Goal: Task Accomplishment & Management: Manage account settings

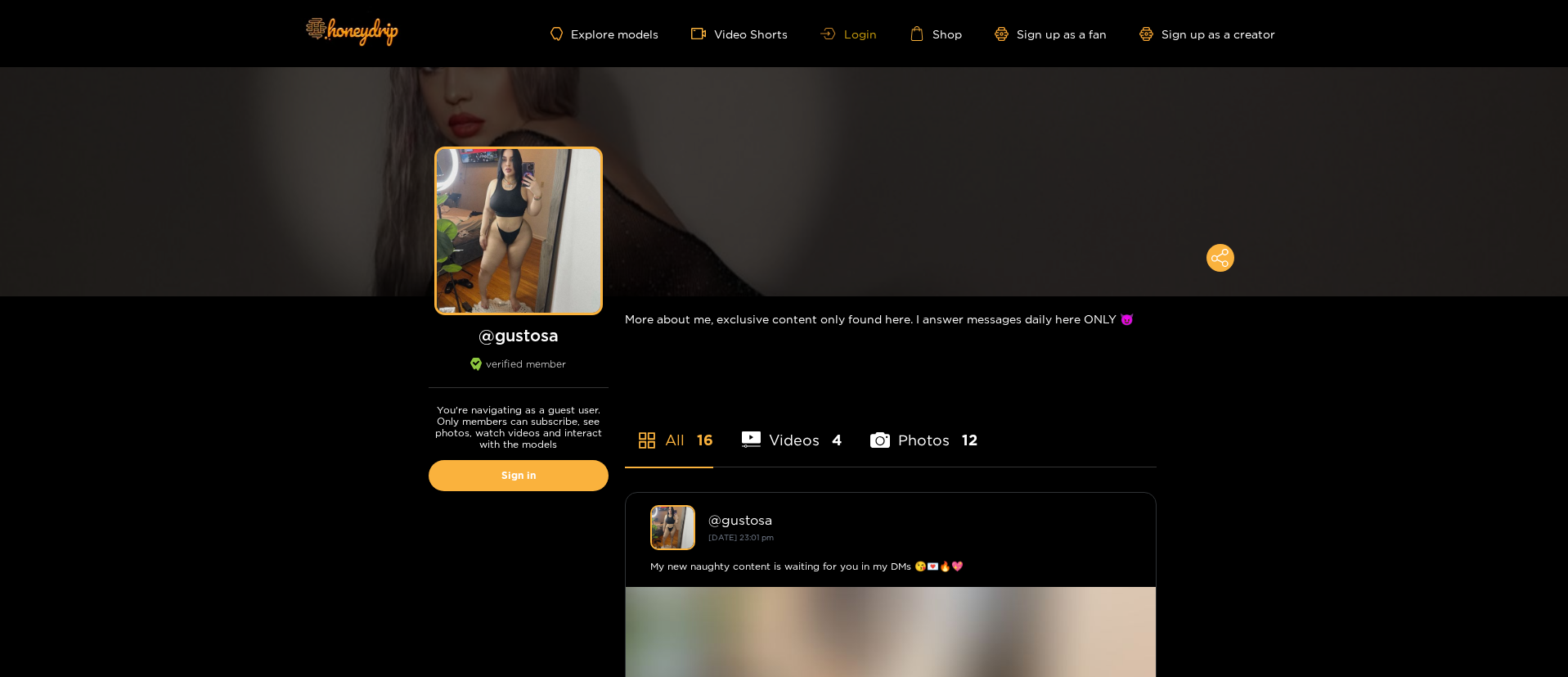
click at [872, 28] on link "Login" at bounding box center [848, 34] width 55 height 12
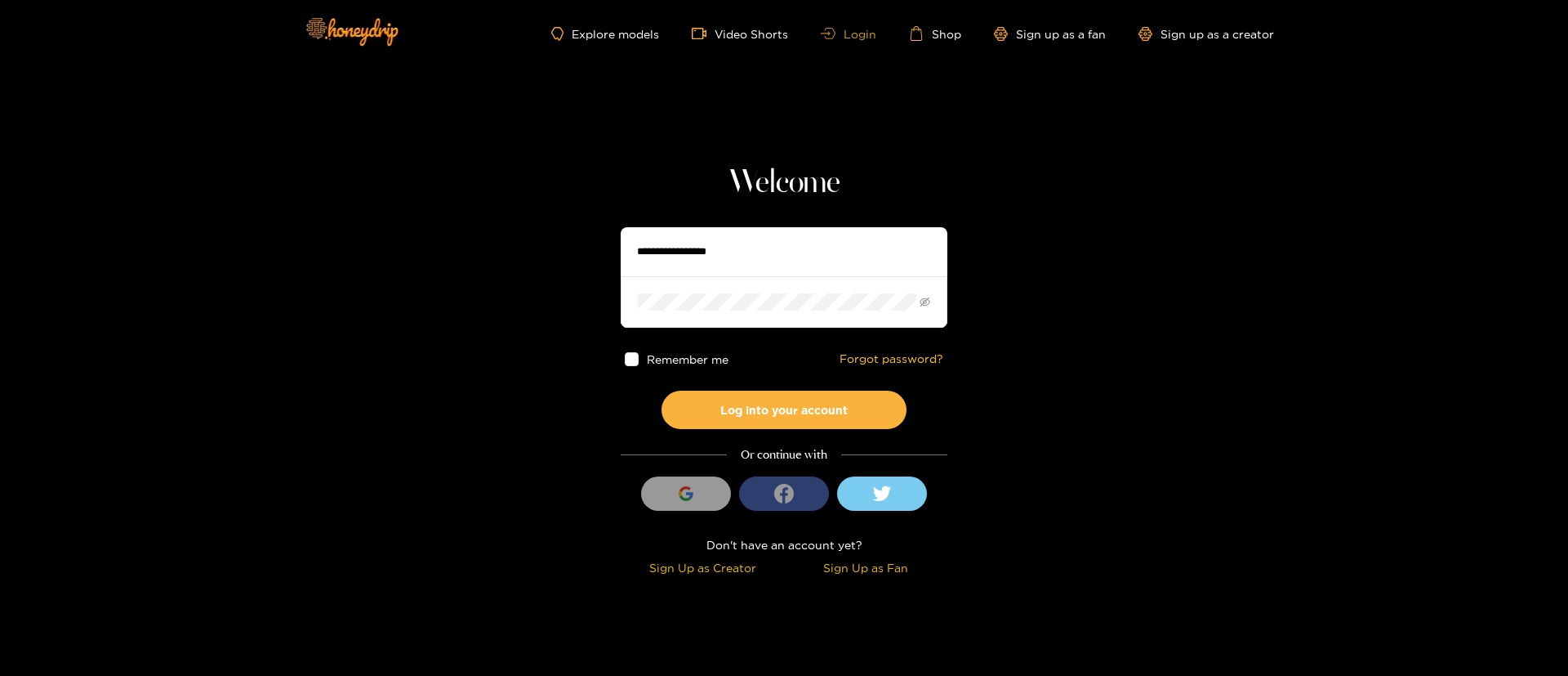
type input "**********"
click at [789, 259] on input "**********" at bounding box center [784, 252] width 327 height 49
type input "******"
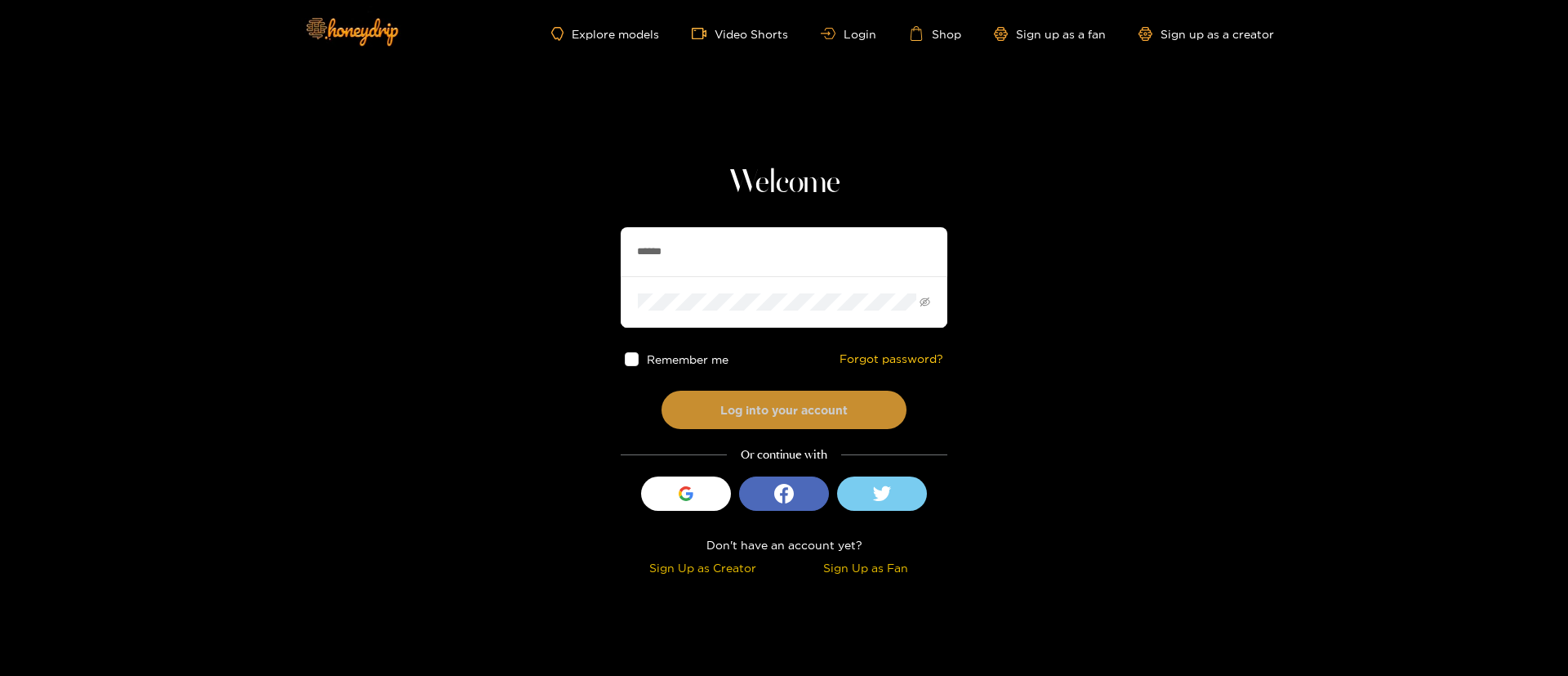
click at [802, 415] on button "Log into your account" at bounding box center [784, 410] width 245 height 38
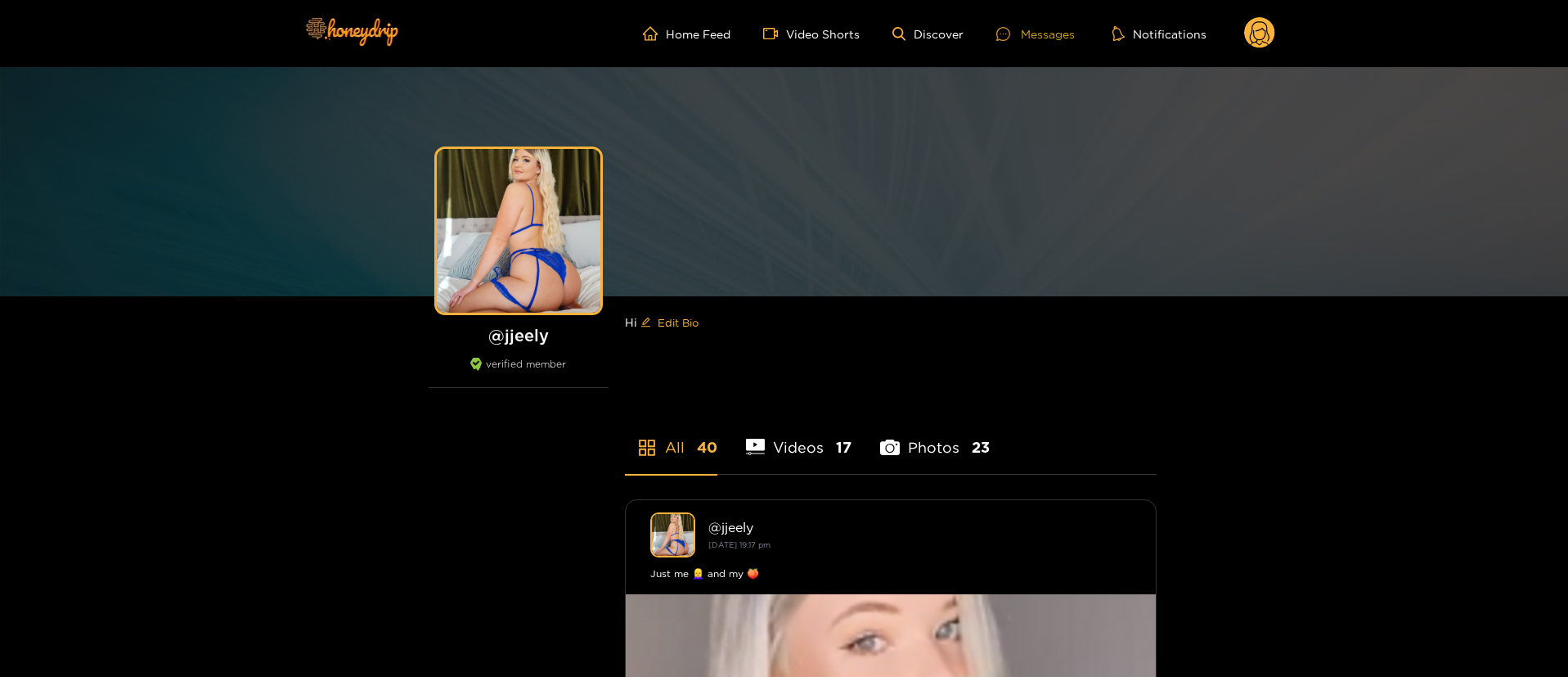
click at [1044, 37] on div "Messages" at bounding box center [1035, 34] width 78 height 19
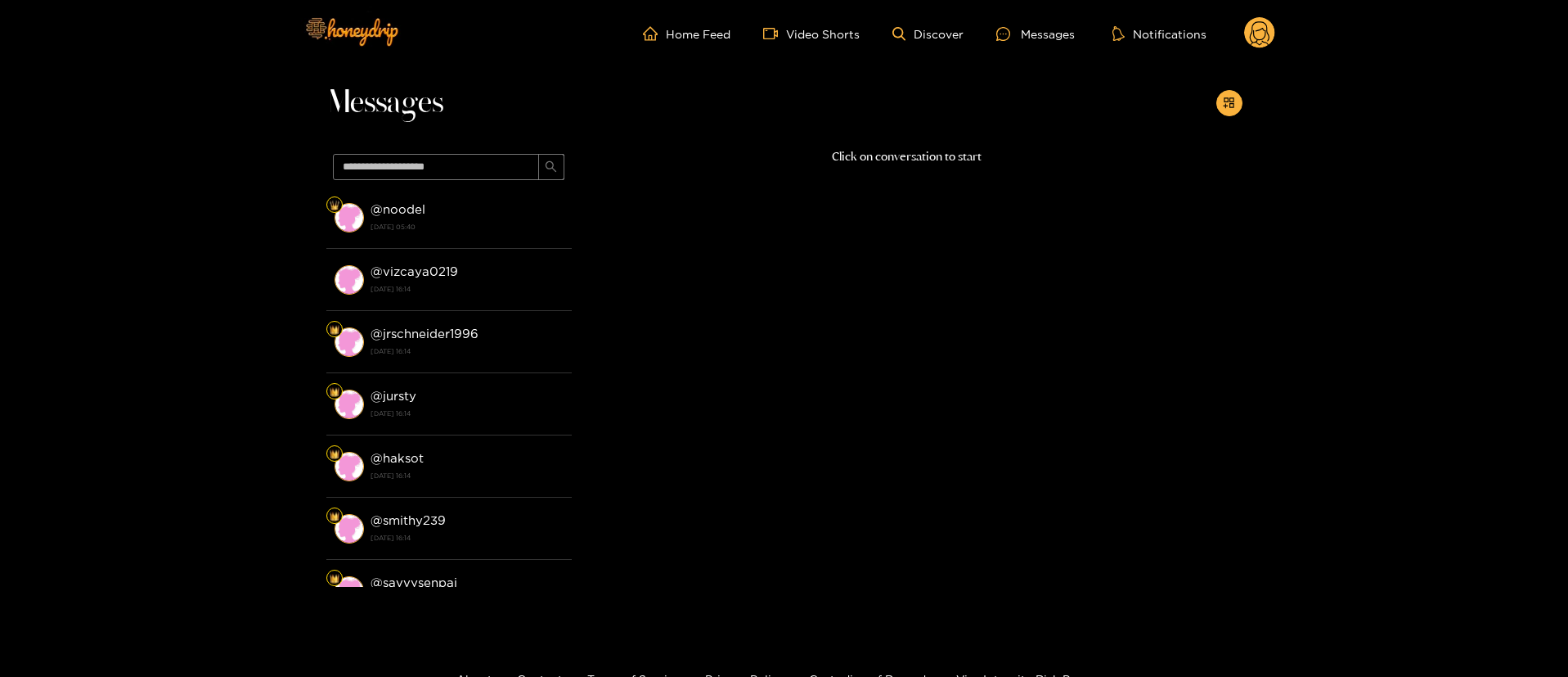
click at [1260, 42] on circle at bounding box center [1260, 32] width 31 height 31
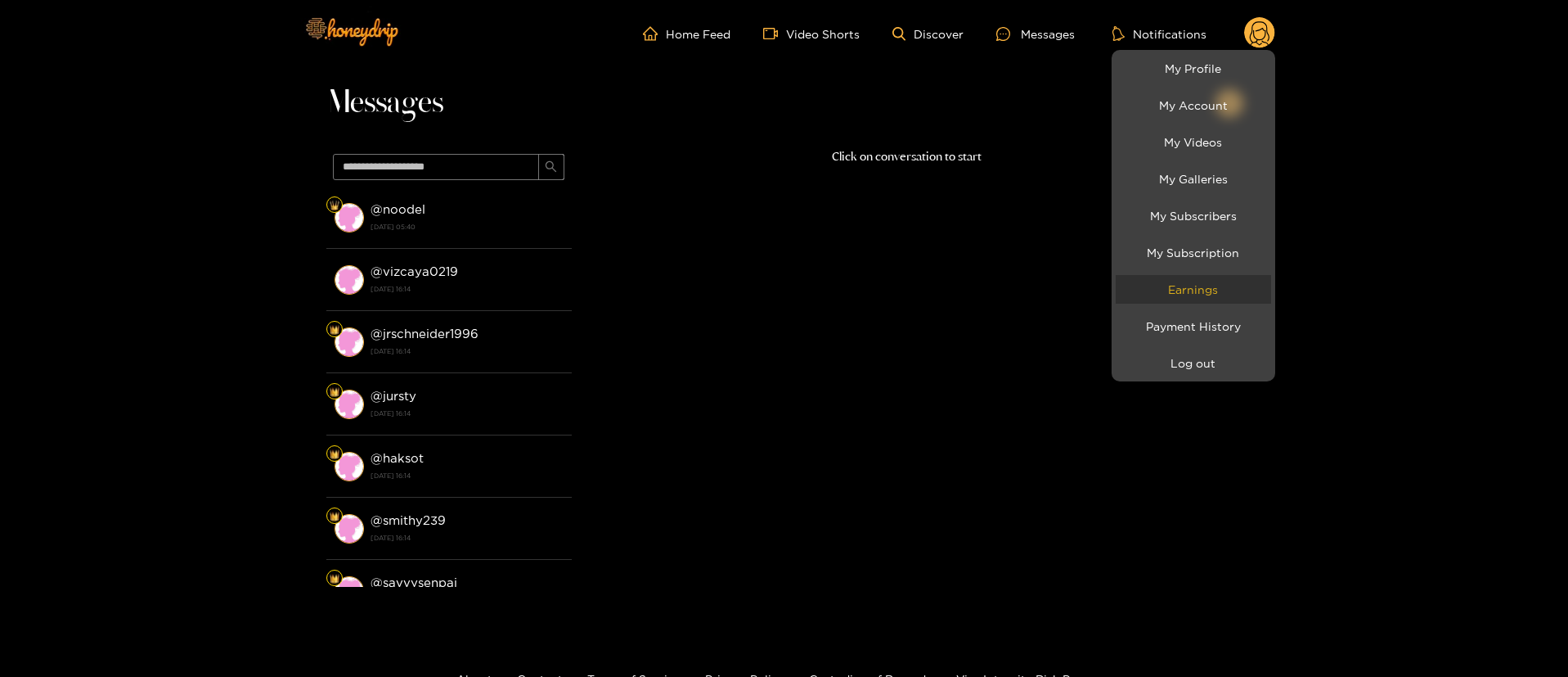
click at [1225, 300] on link "Earnings" at bounding box center [1193, 290] width 155 height 29
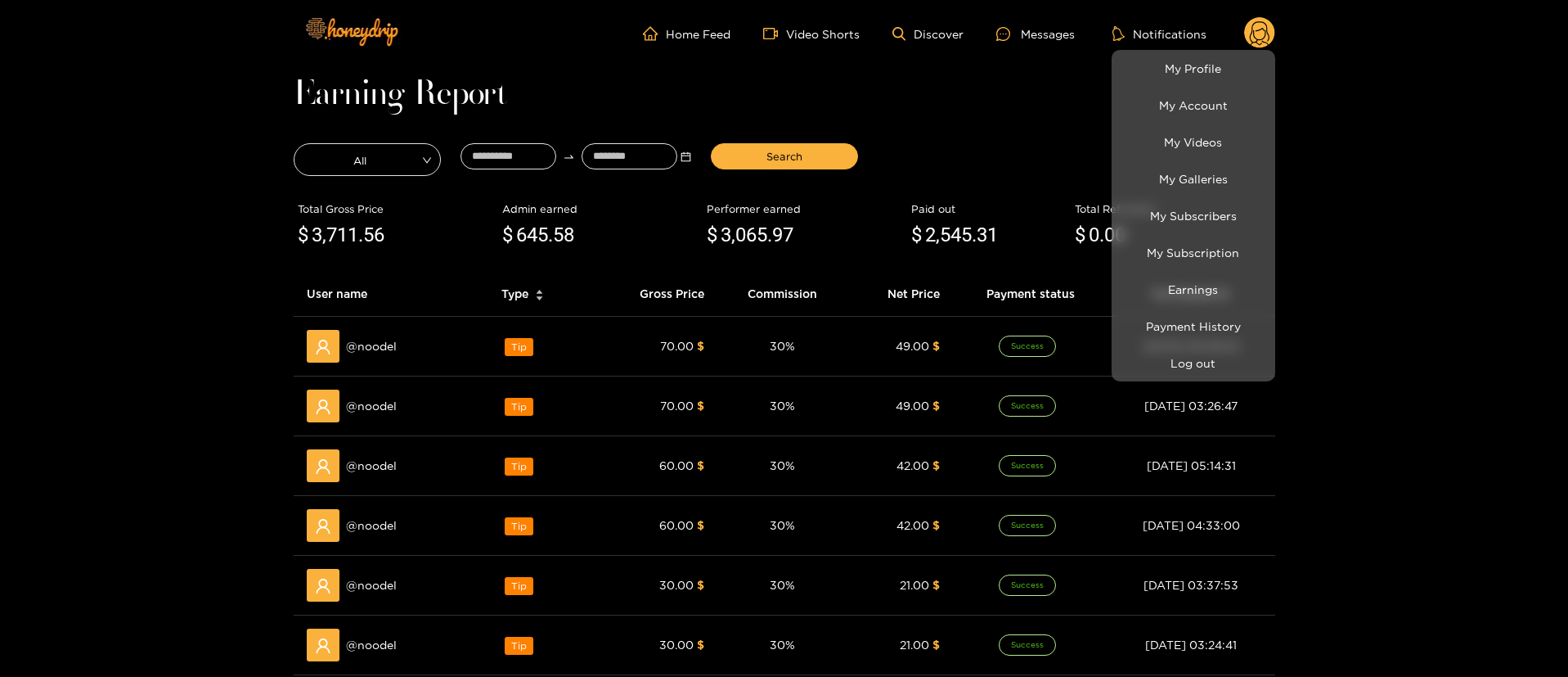
click at [985, 101] on div at bounding box center [784, 338] width 1568 height 677
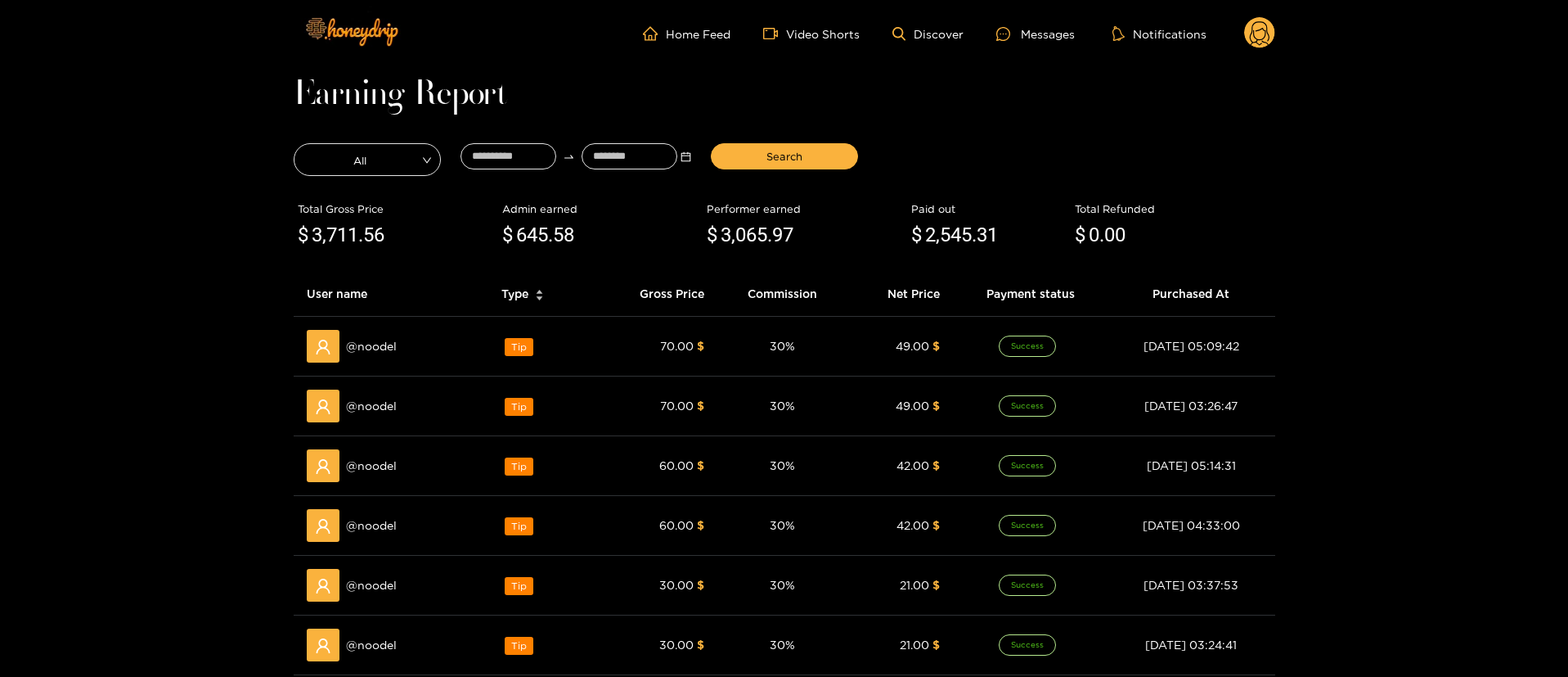
click at [1265, 19] on circle at bounding box center [1260, 32] width 31 height 31
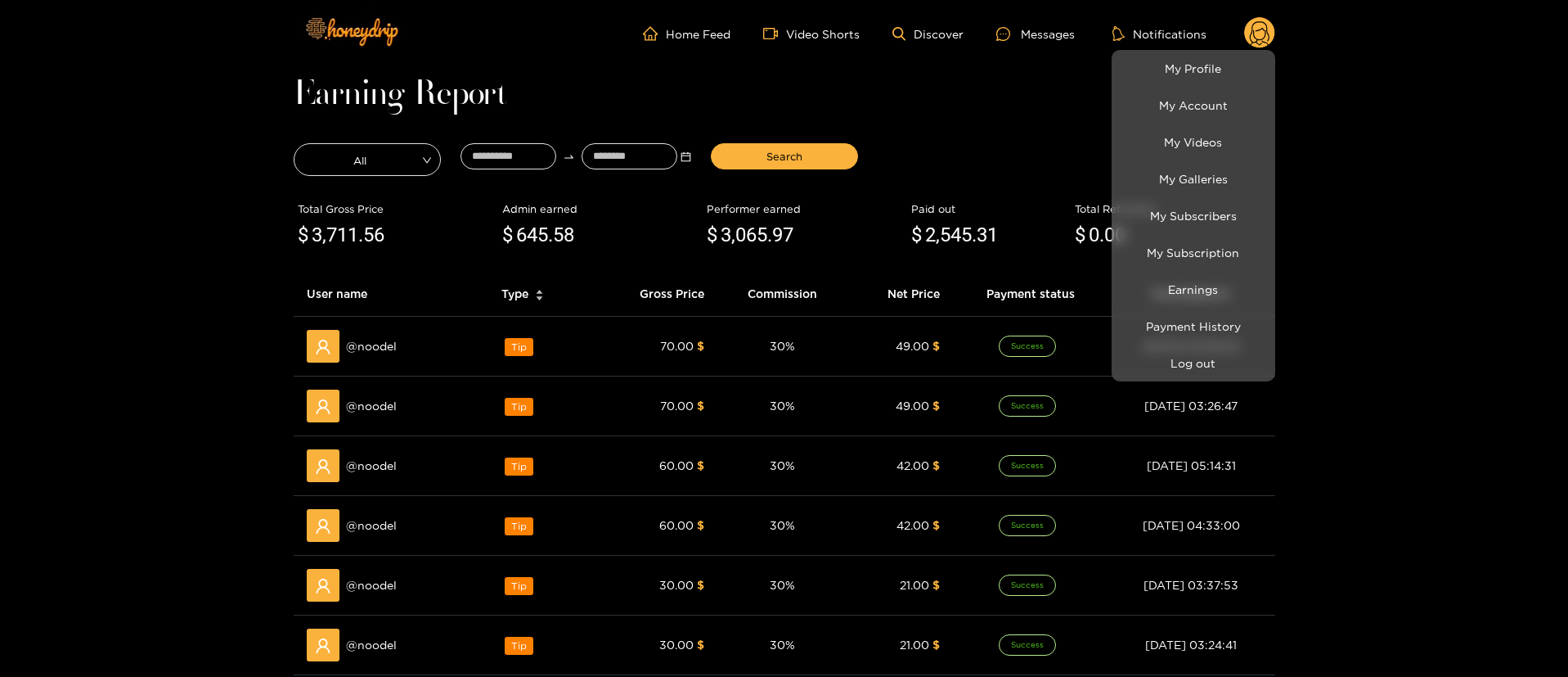
click at [985, 101] on div at bounding box center [784, 338] width 1568 height 677
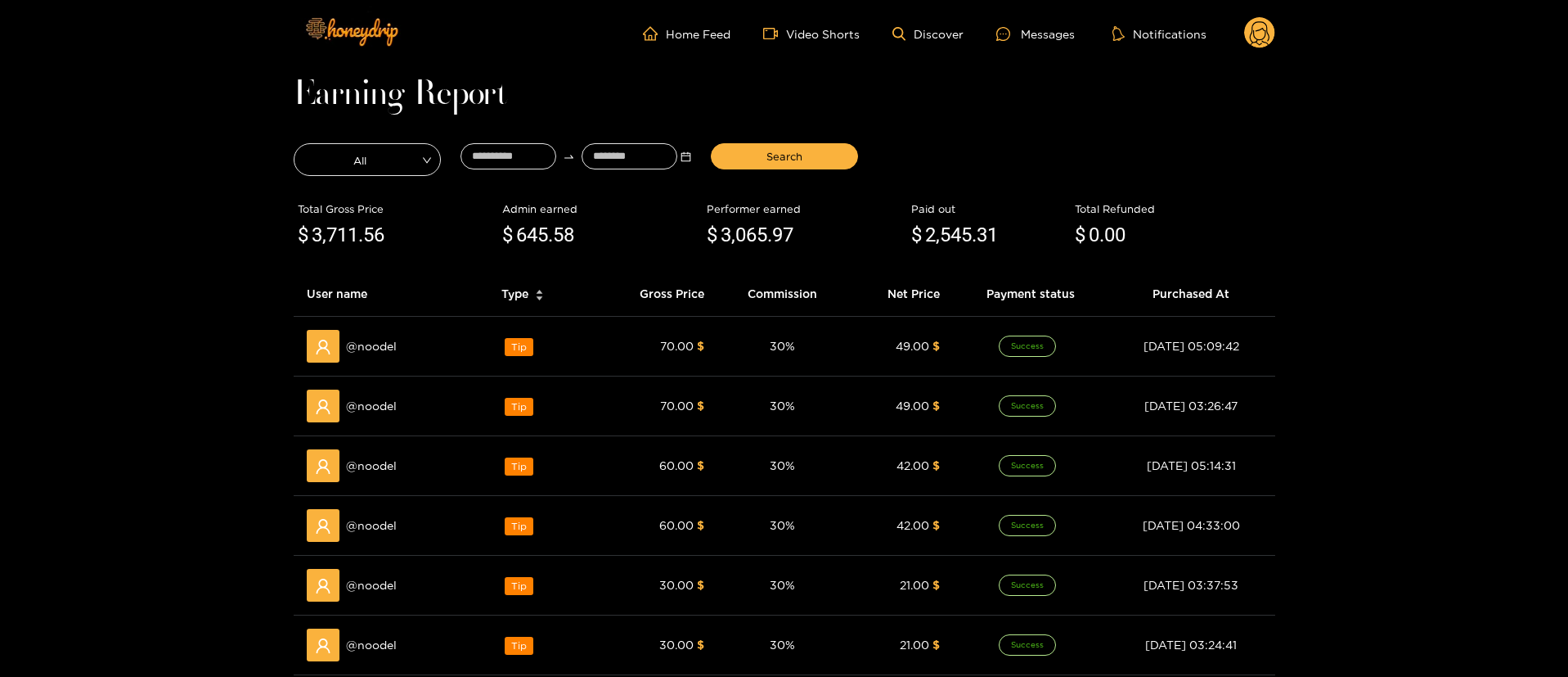
click at [1254, 33] on icon at bounding box center [1260, 36] width 20 height 29
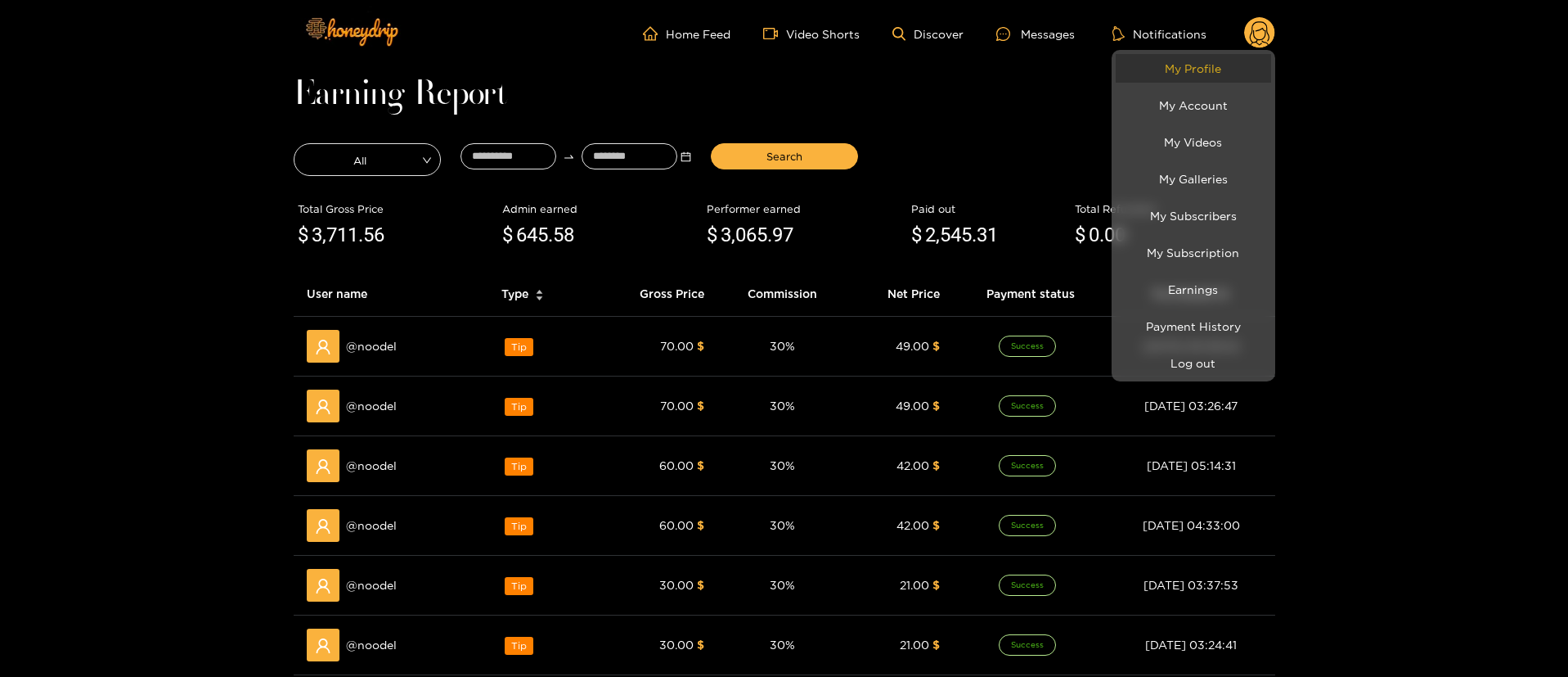
click at [1219, 57] on link "My Profile" at bounding box center [1193, 68] width 155 height 29
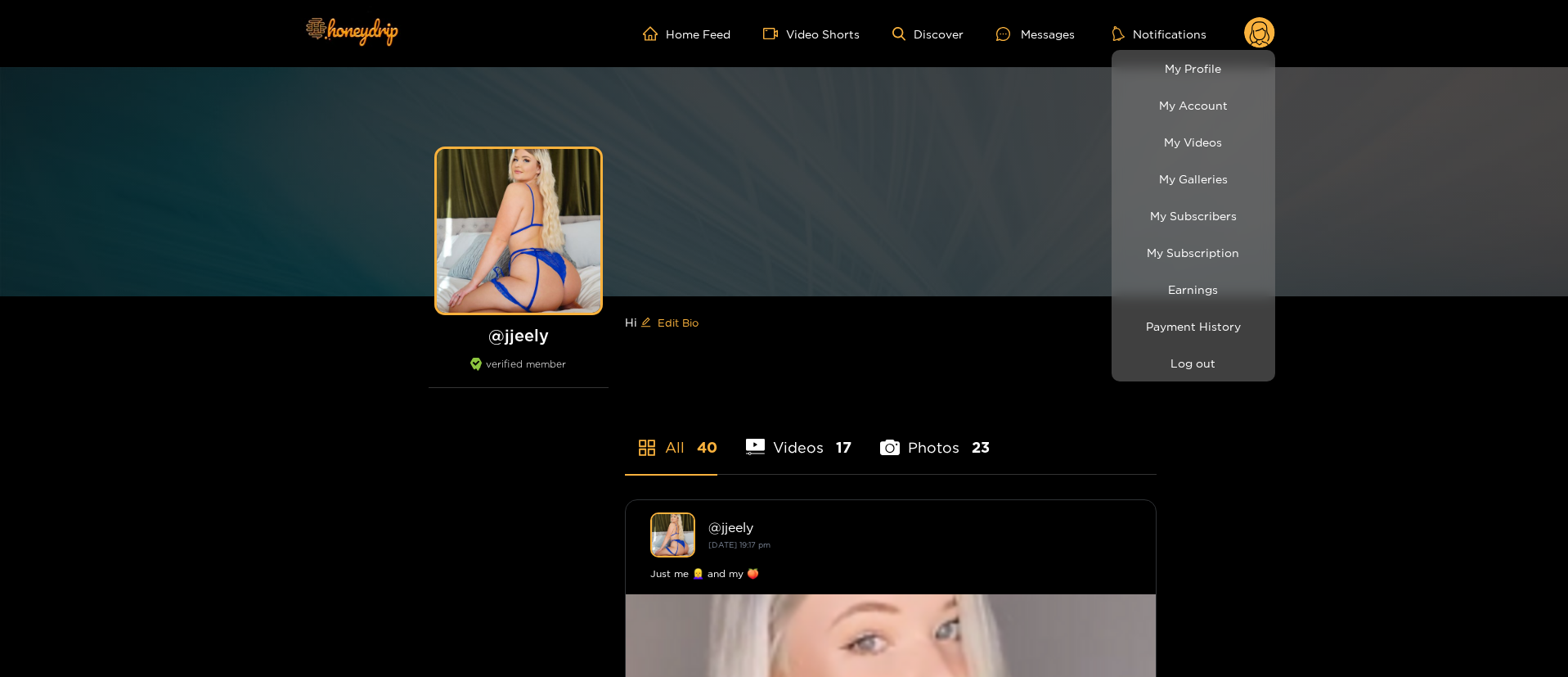
click at [204, 509] on div at bounding box center [784, 338] width 1568 height 677
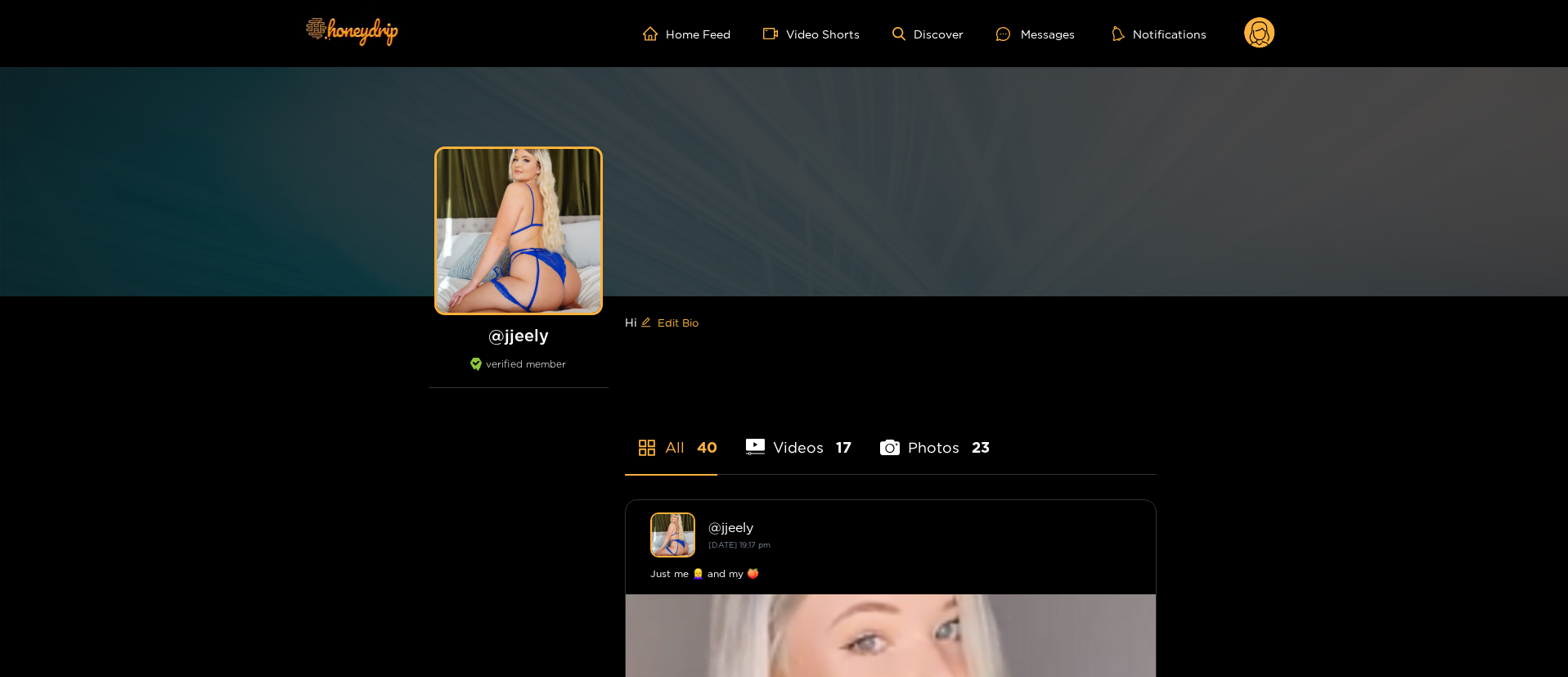
click at [1260, 29] on icon at bounding box center [1260, 36] width 20 height 29
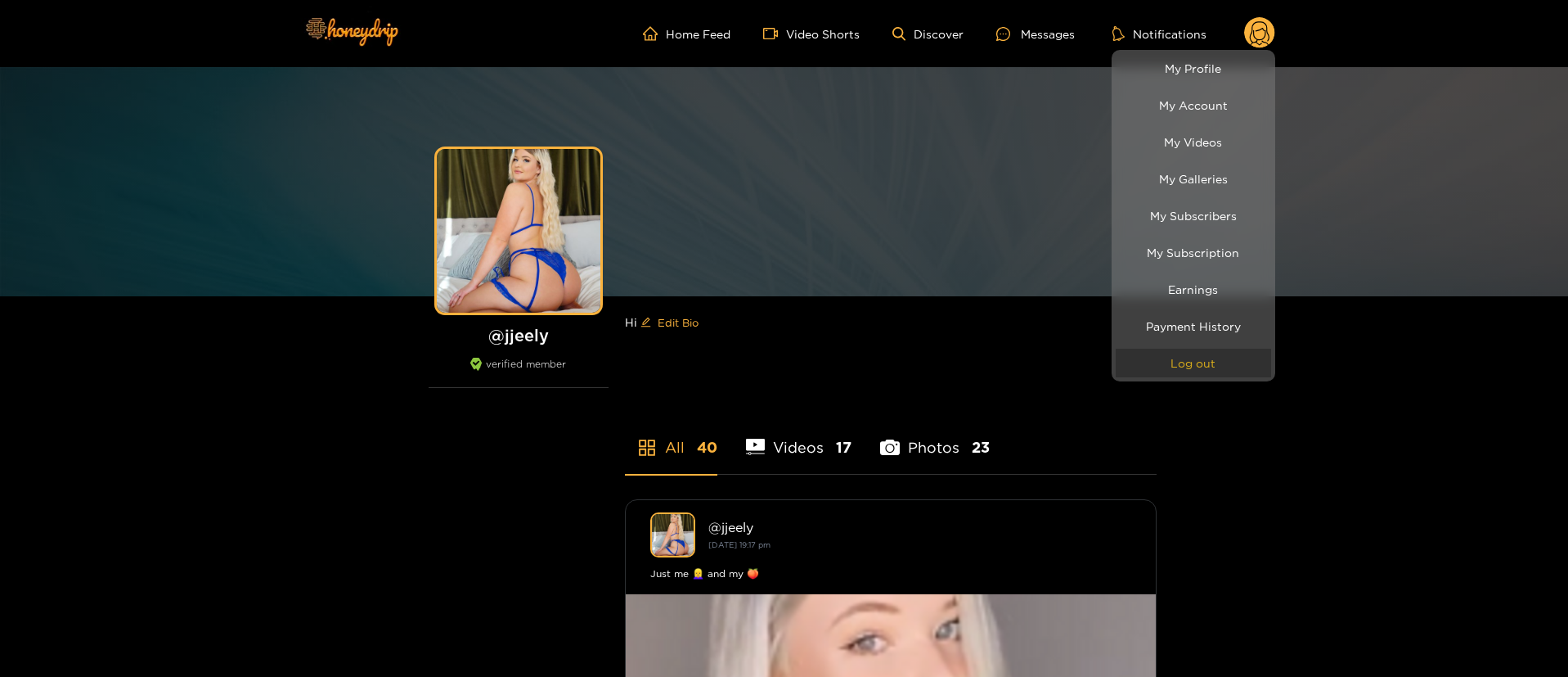
click at [1187, 367] on button "Log out" at bounding box center [1193, 363] width 155 height 29
